Goal: Check status

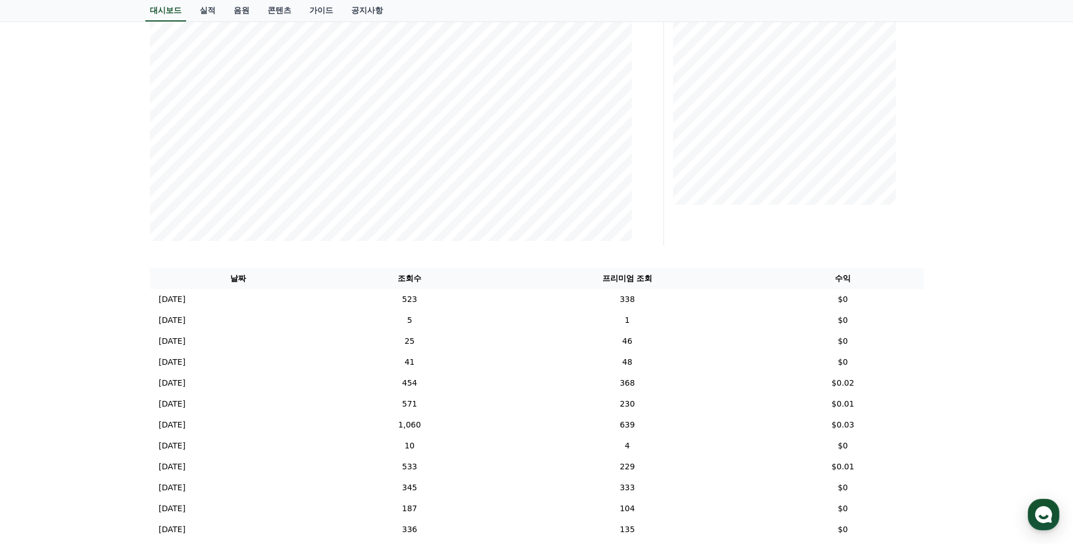
scroll to position [226, 0]
click at [308, 277] on td "[DATE] 09/28" at bounding box center [238, 279] width 177 height 21
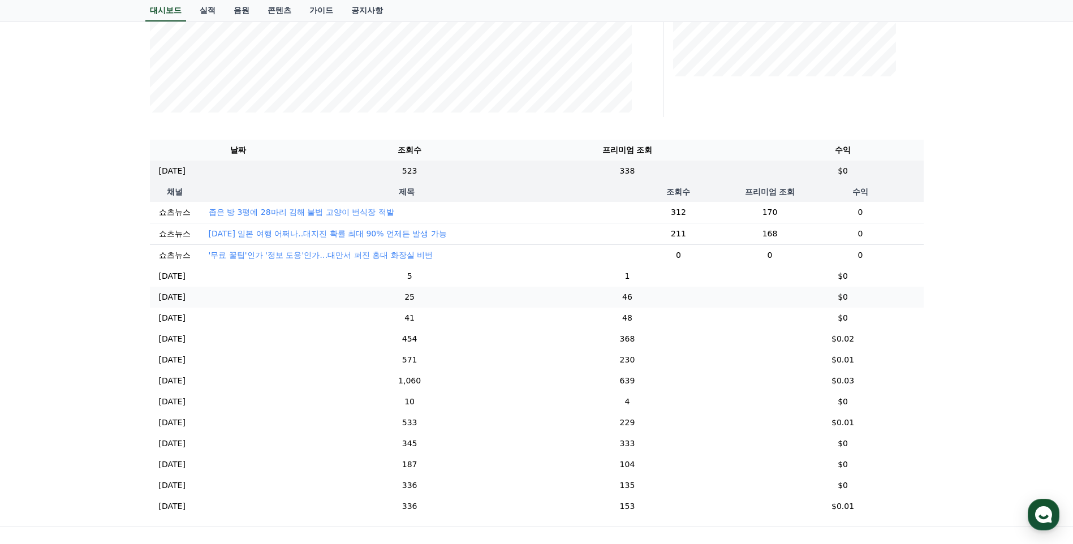
scroll to position [339, 0]
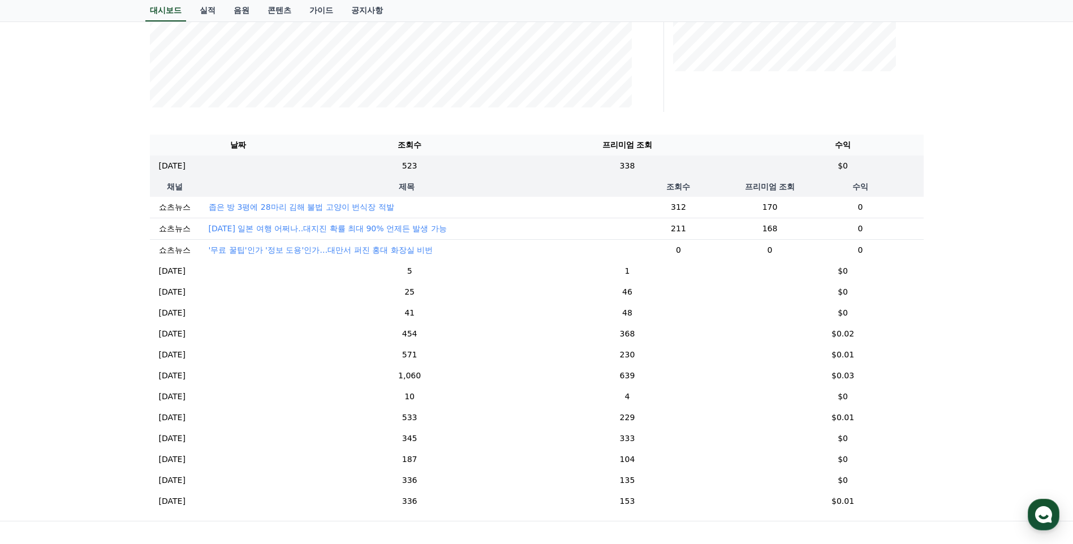
click at [402, 180] on th "제목" at bounding box center [407, 186] width 415 height 20
click at [457, 170] on td "523" at bounding box center [409, 165] width 165 height 21
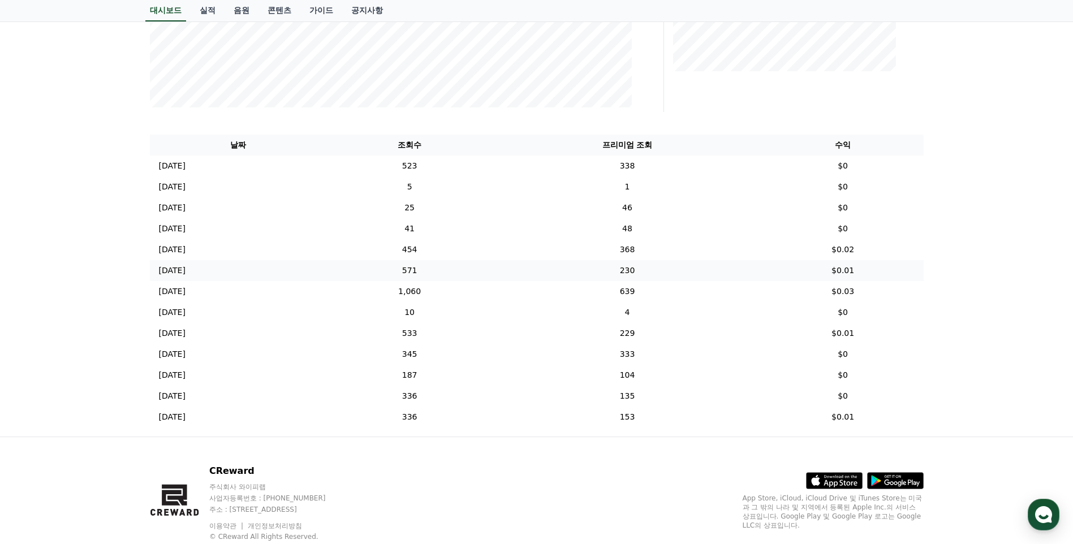
click at [470, 274] on td "571" at bounding box center [409, 270] width 165 height 21
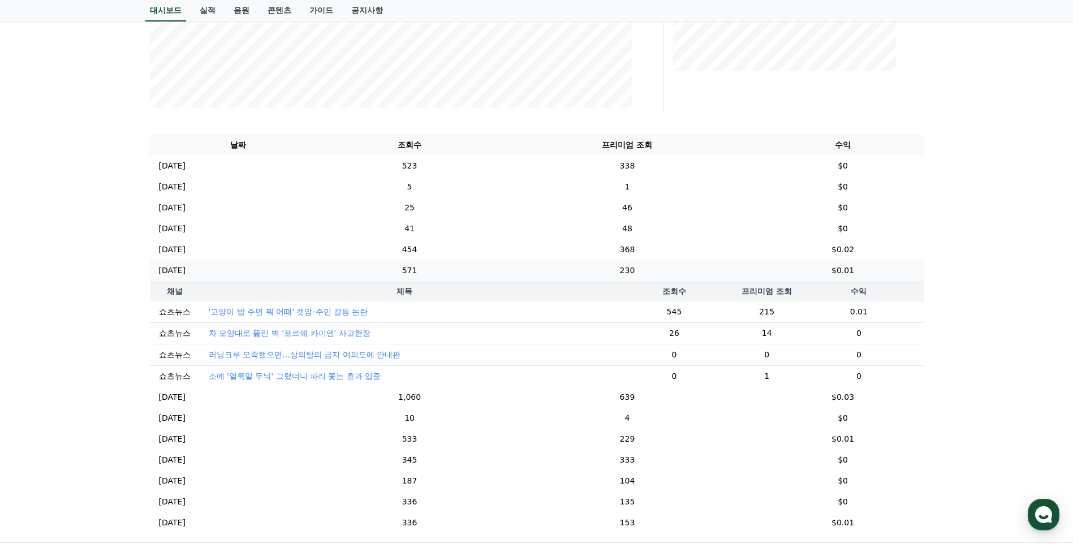
click at [470, 273] on td "571" at bounding box center [409, 270] width 165 height 21
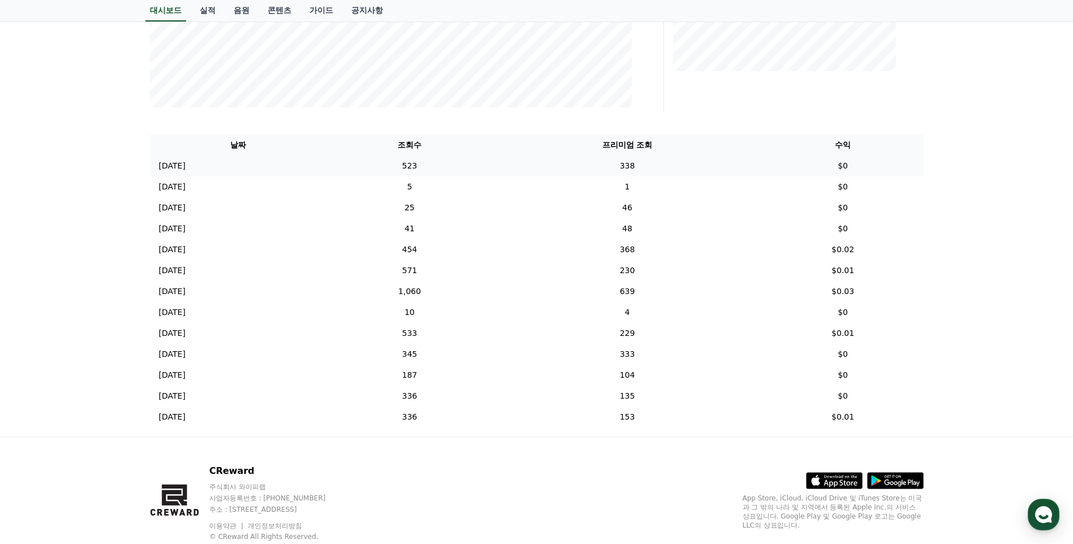
click at [491, 166] on td "523" at bounding box center [409, 165] width 165 height 21
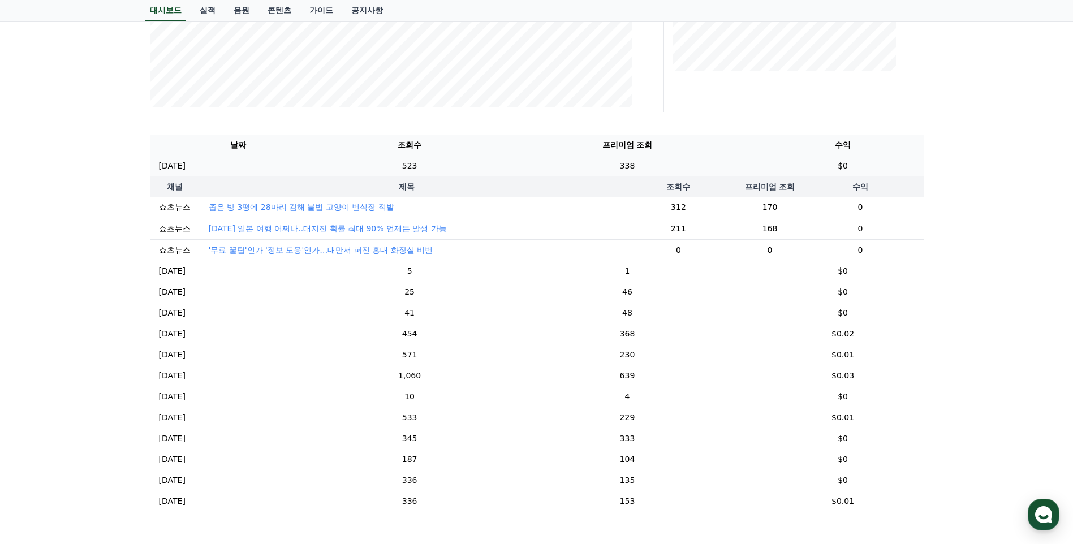
click at [491, 166] on td "523" at bounding box center [409, 165] width 165 height 21
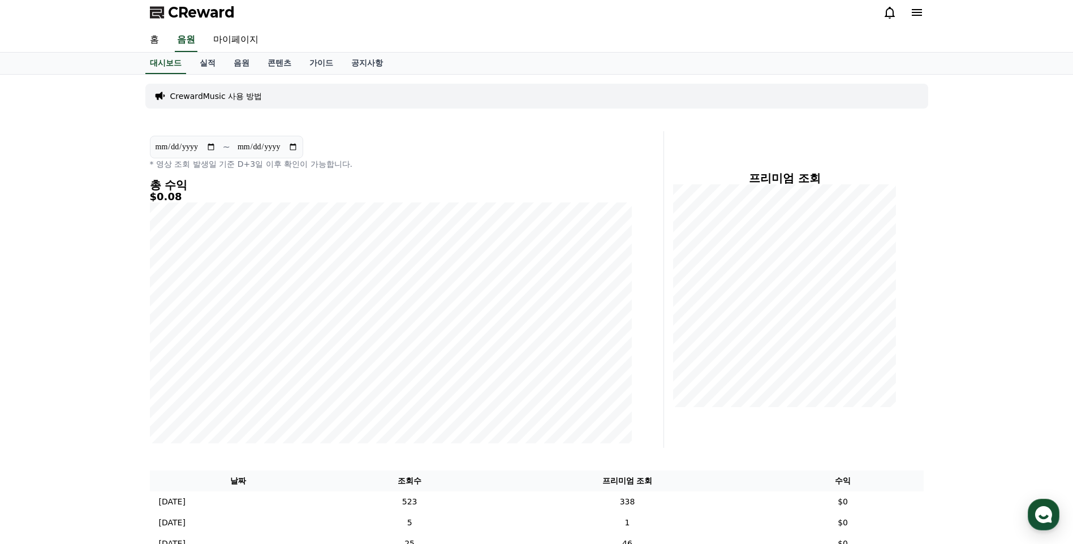
scroll to position [0, 0]
